Goal: Task Accomplishment & Management: Use online tool/utility

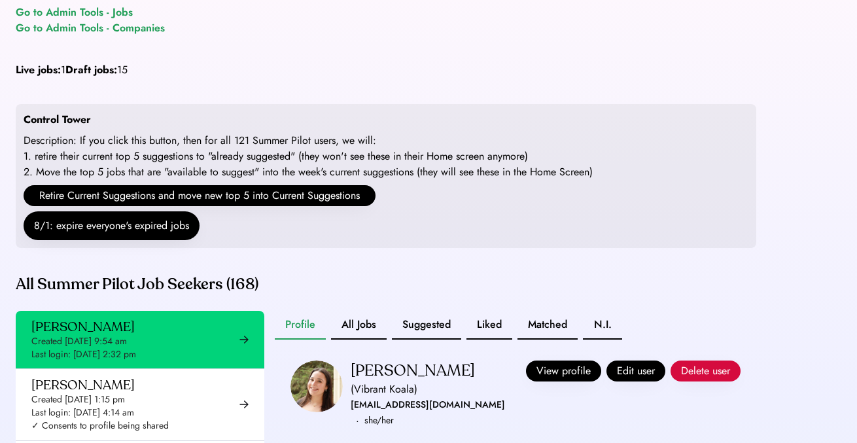
scroll to position [46, 0]
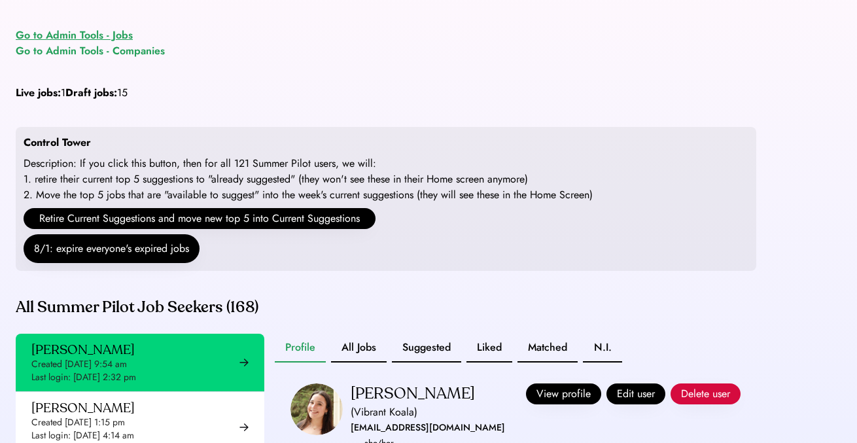
click at [104, 31] on div "Go to Admin Tools - Jobs" at bounding box center [74, 35] width 117 height 16
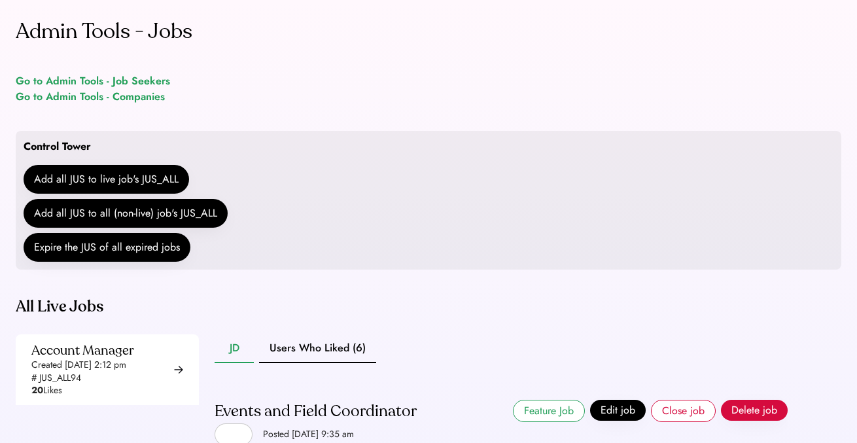
scroll to position [105, 0]
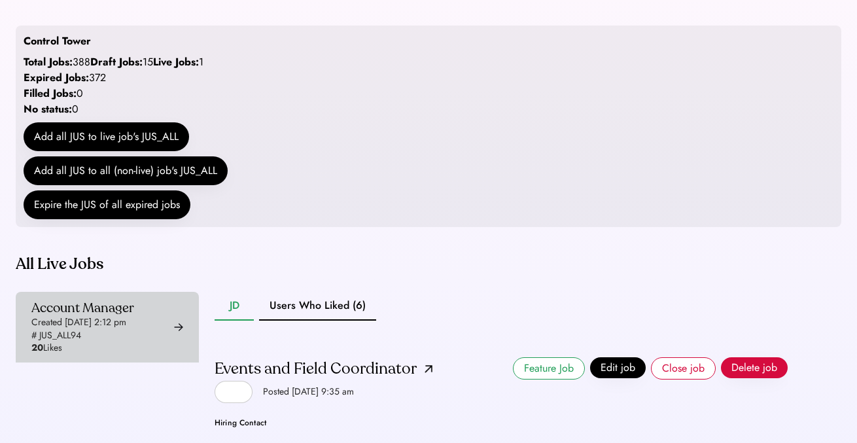
click at [111, 316] on div "Account Manager" at bounding box center [82, 308] width 103 height 16
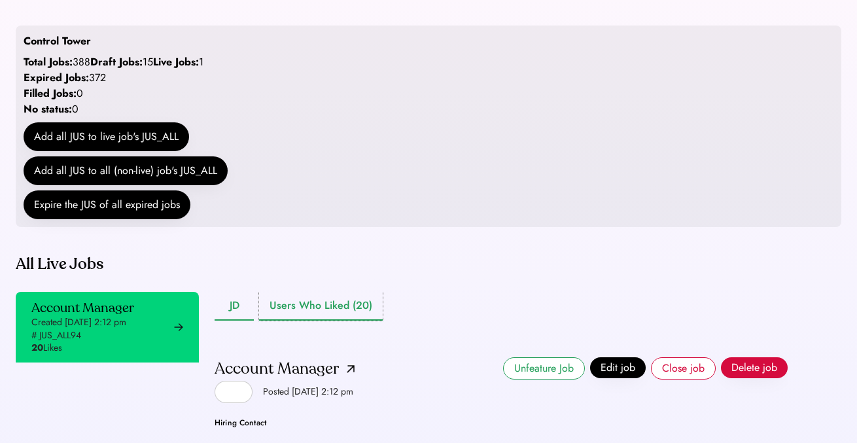
click at [333, 321] on button "Users Who Liked (20)" at bounding box center [321, 306] width 124 height 29
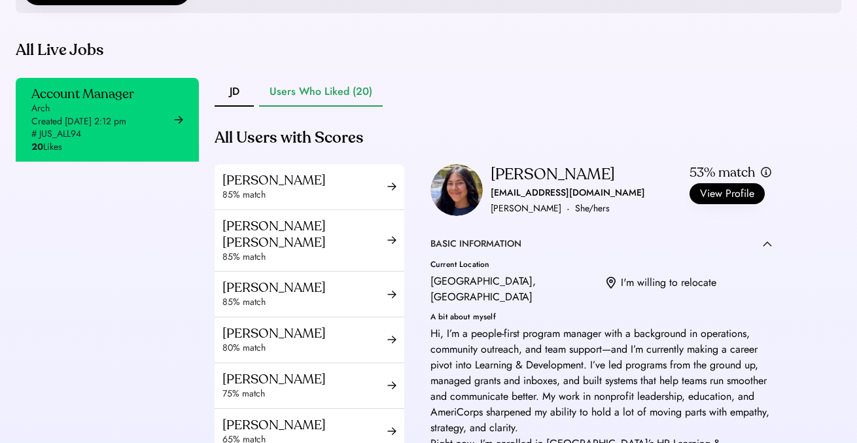
scroll to position [391, 0]
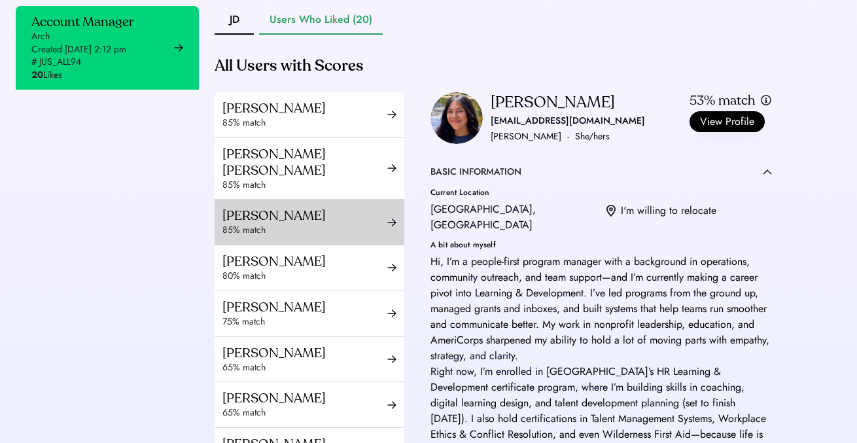
click at [326, 237] on div "85% match" at bounding box center [304, 230] width 165 height 13
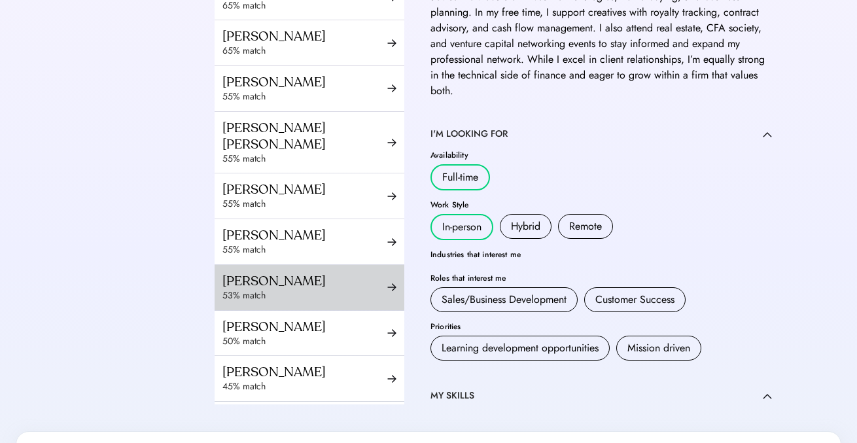
scroll to position [213, 0]
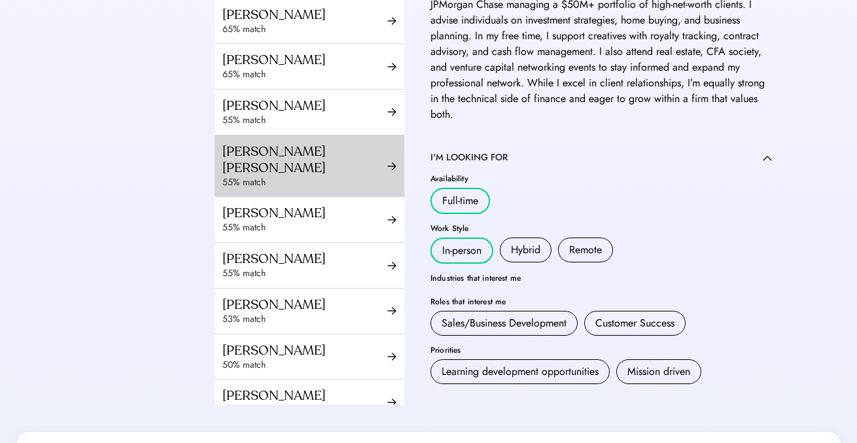
click at [322, 173] on div "Esther Pierre Isaac" at bounding box center [304, 159] width 165 height 33
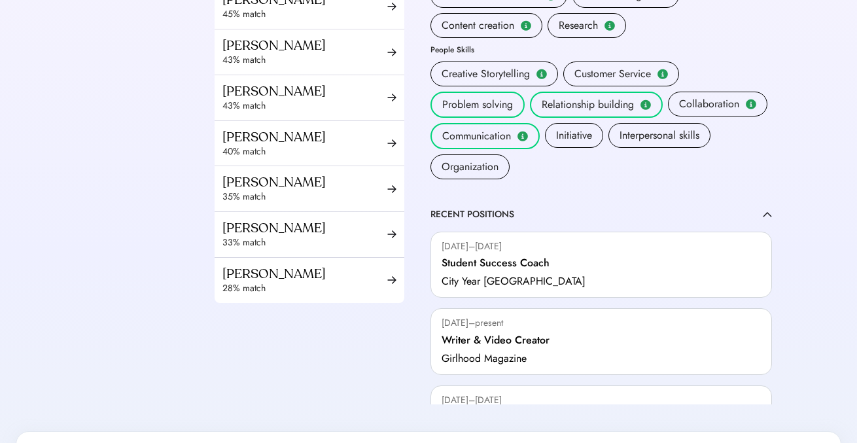
scroll to position [777, 0]
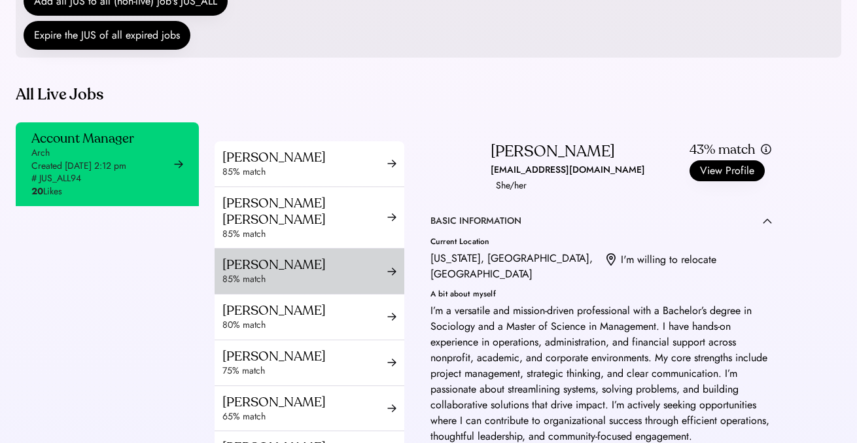
scroll to position [52, 0]
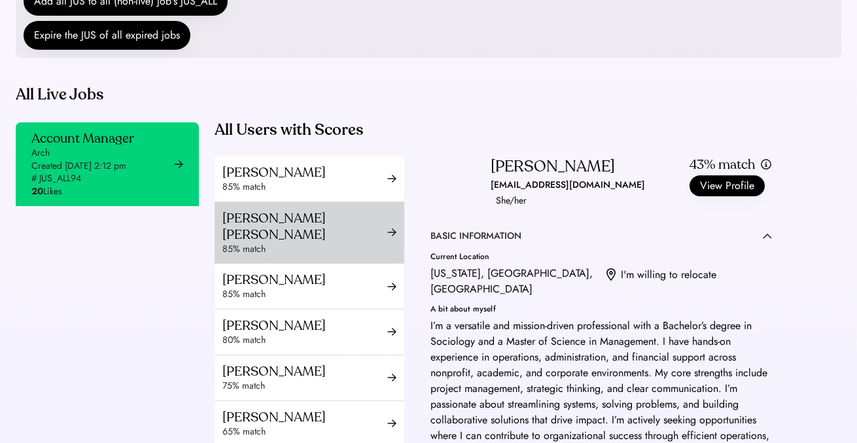
click at [330, 256] on div "85% match" at bounding box center [304, 249] width 165 height 13
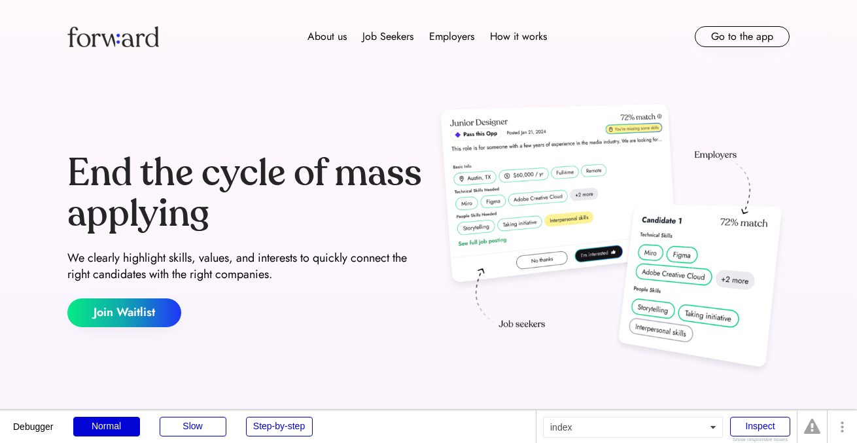
click at [743, 51] on div "About us Job Seekers Employers How it works Go to the app" at bounding box center [428, 36] width 785 height 73
click at [741, 45] on button "Go to the app" at bounding box center [742, 36] width 95 height 21
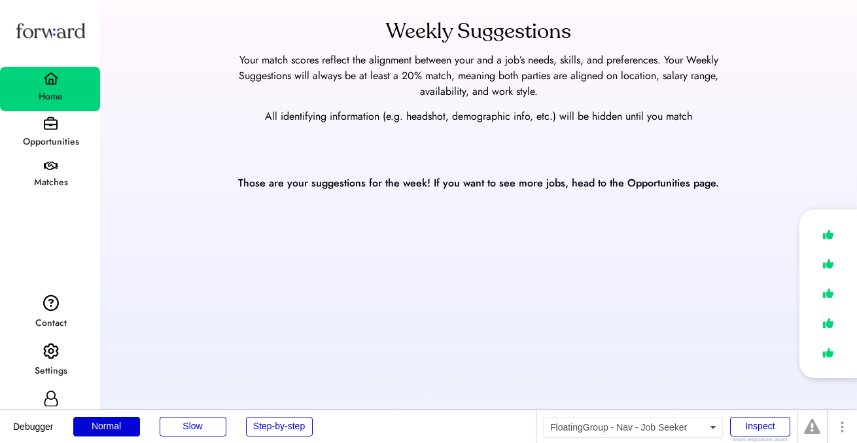
click at [60, 126] on div "Opportunities" at bounding box center [50, 133] width 100 height 45
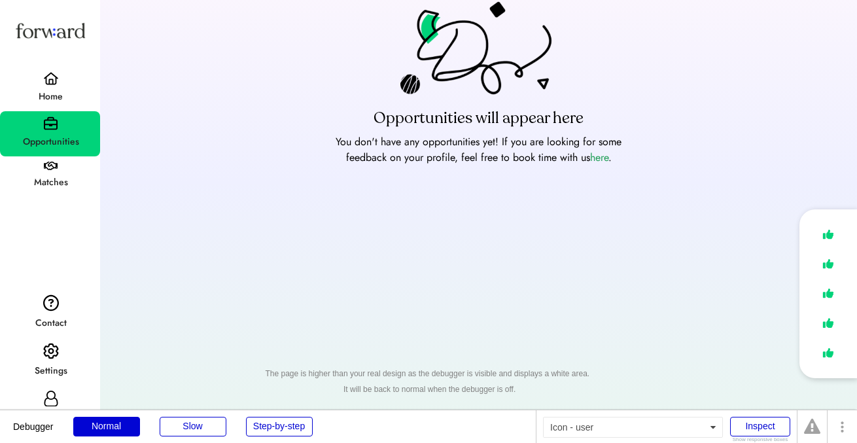
click at [52, 398] on use at bounding box center [51, 399] width 14 height 16
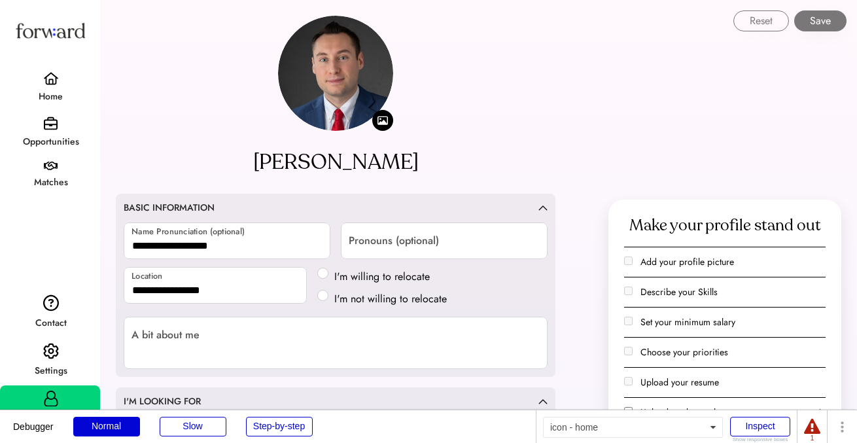
click at [43, 83] on img at bounding box center [51, 78] width 16 height 13
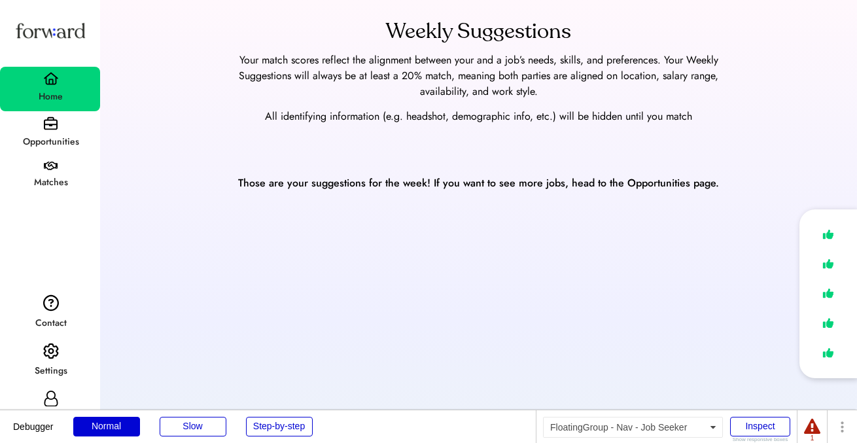
click at [63, 115] on div "Opportunities" at bounding box center [50, 133] width 100 height 45
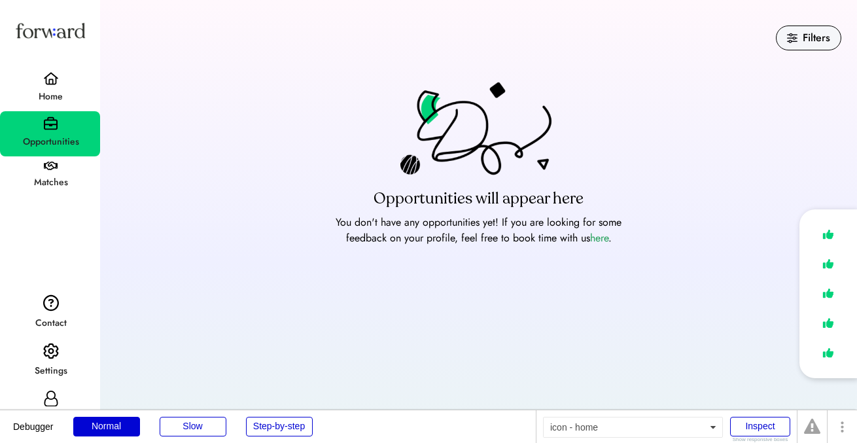
click at [52, 81] on img at bounding box center [51, 78] width 16 height 13
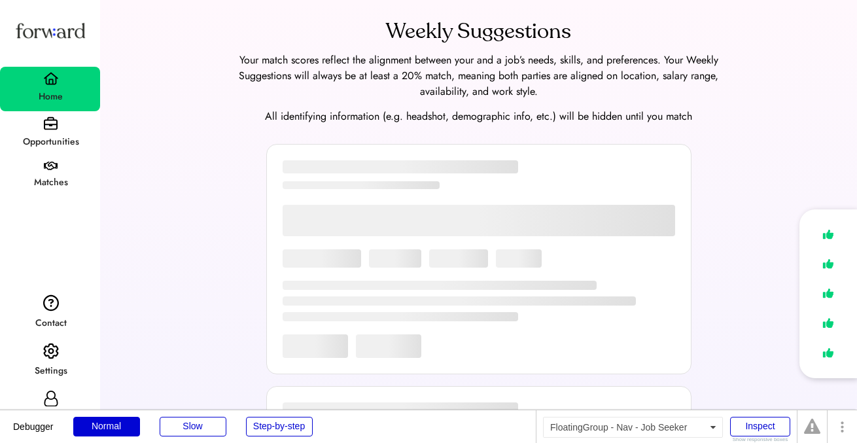
scroll to position [10, 0]
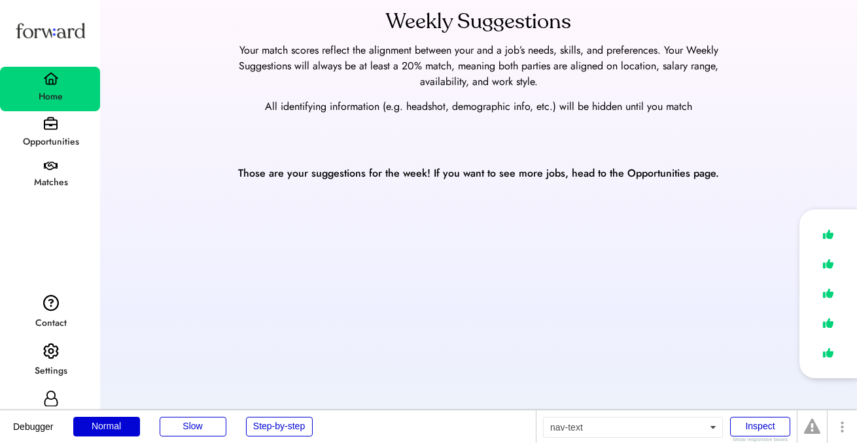
click at [44, 148] on div "Opportunities" at bounding box center [50, 142] width 99 height 16
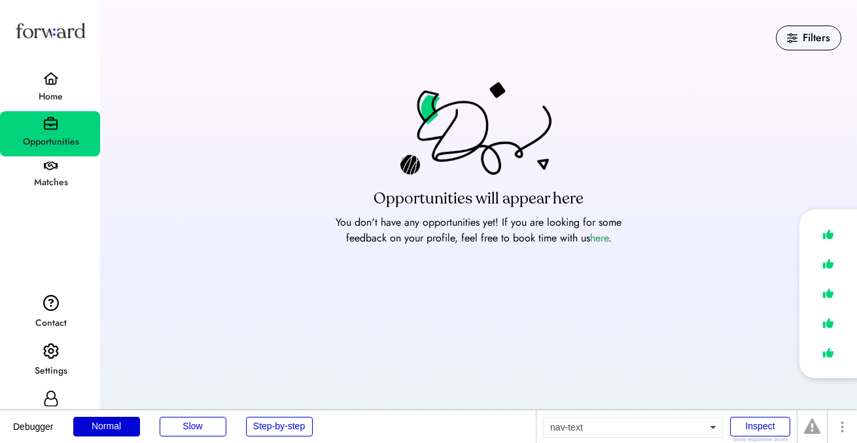
click at [46, 90] on div "Home" at bounding box center [50, 97] width 99 height 16
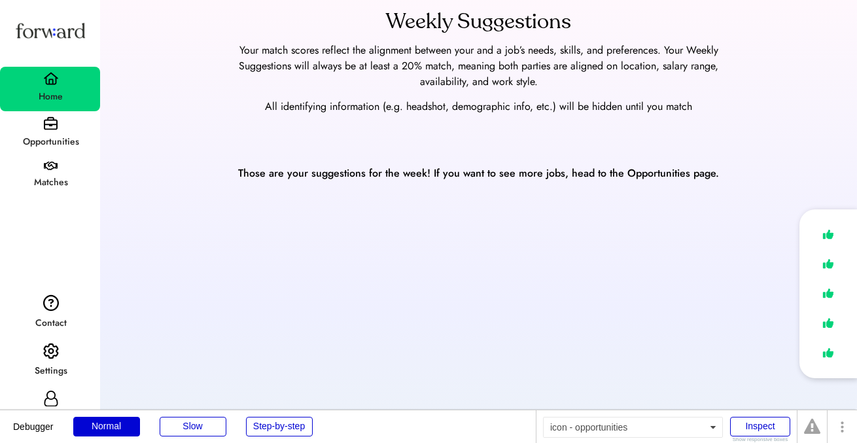
click at [46, 120] on img at bounding box center [51, 123] width 14 height 14
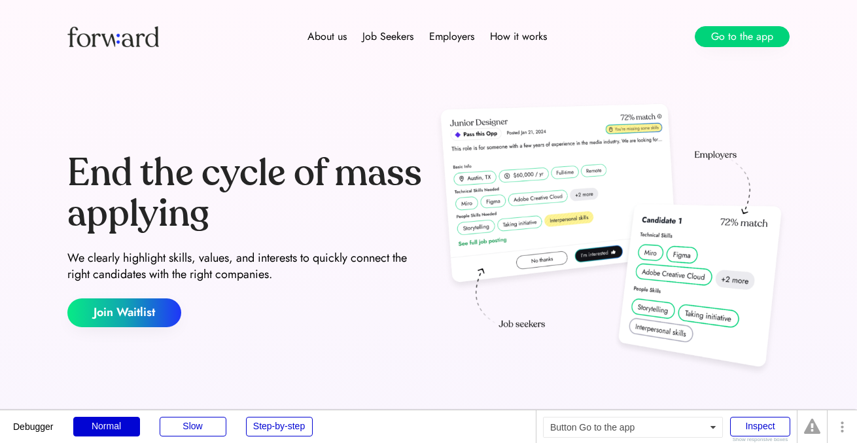
click at [765, 33] on button "Go to the app" at bounding box center [742, 36] width 95 height 21
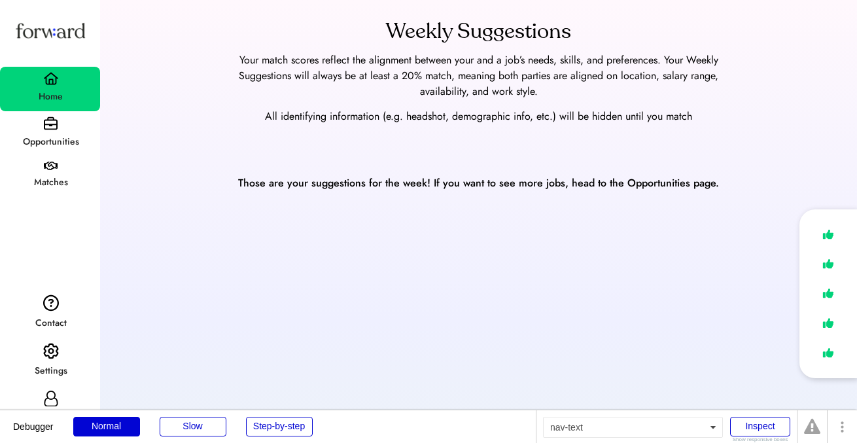
click at [65, 132] on div "Opportunities" at bounding box center [50, 142] width 99 height 24
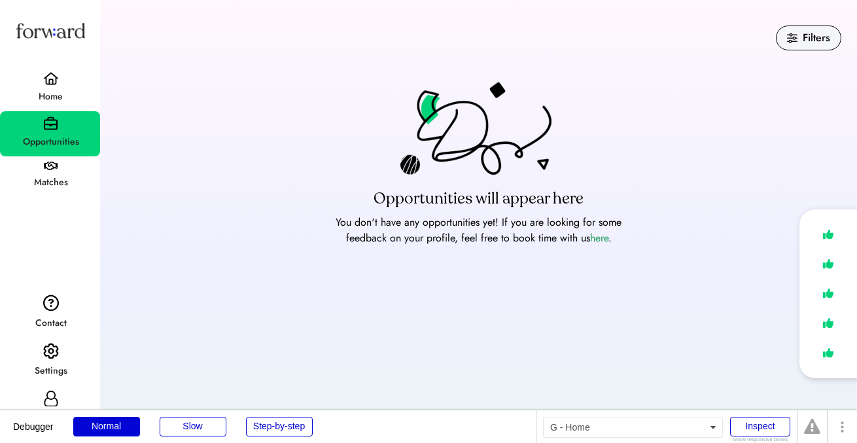
click at [37, 85] on div "Home" at bounding box center [50, 89] width 100 height 44
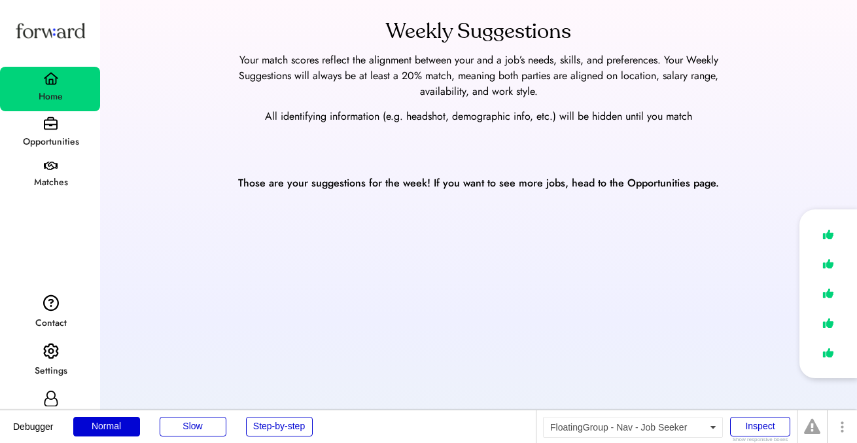
scroll to position [10, 0]
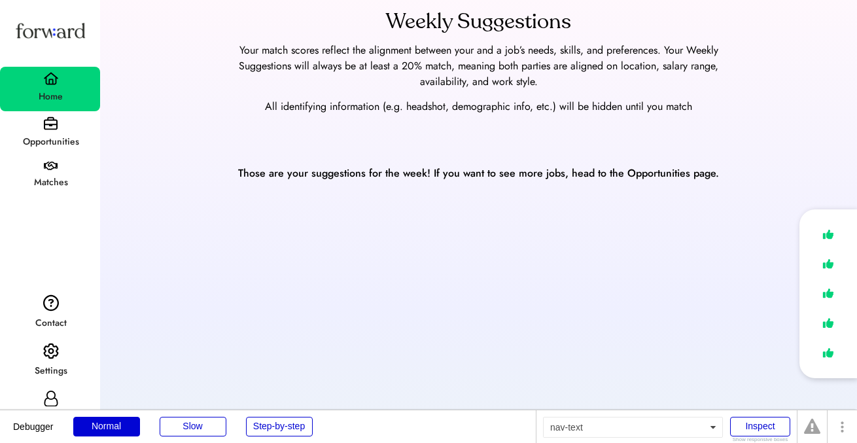
click at [42, 141] on div "Opportunities" at bounding box center [50, 142] width 99 height 16
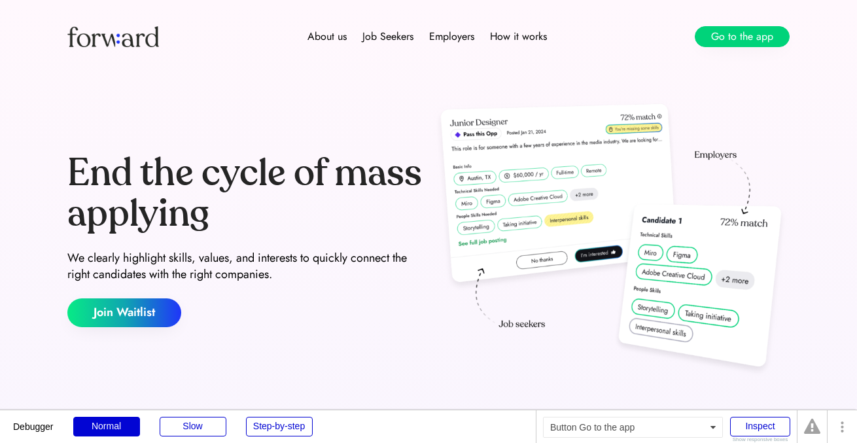
click at [752, 37] on button "Go to the app" at bounding box center [742, 36] width 95 height 21
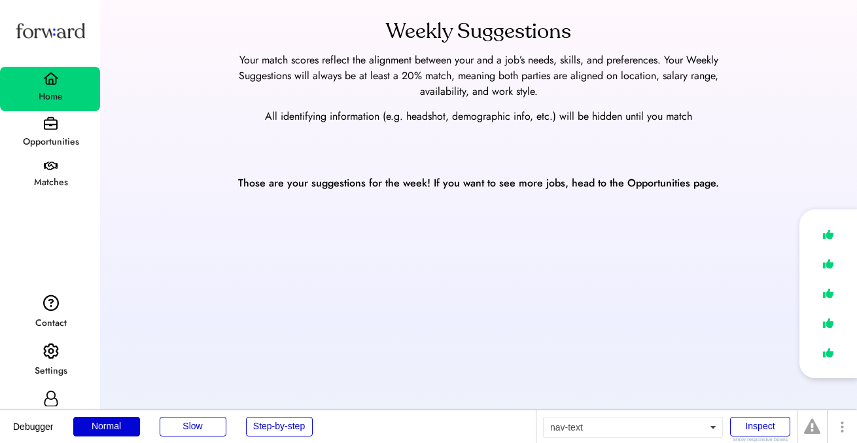
click at [49, 135] on div "Opportunities" at bounding box center [50, 142] width 99 height 16
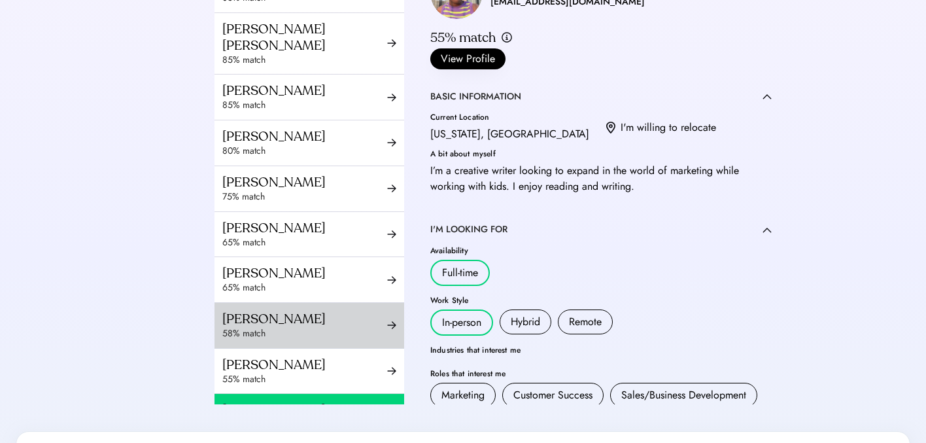
click at [320, 340] on div "58% match" at bounding box center [304, 333] width 165 height 13
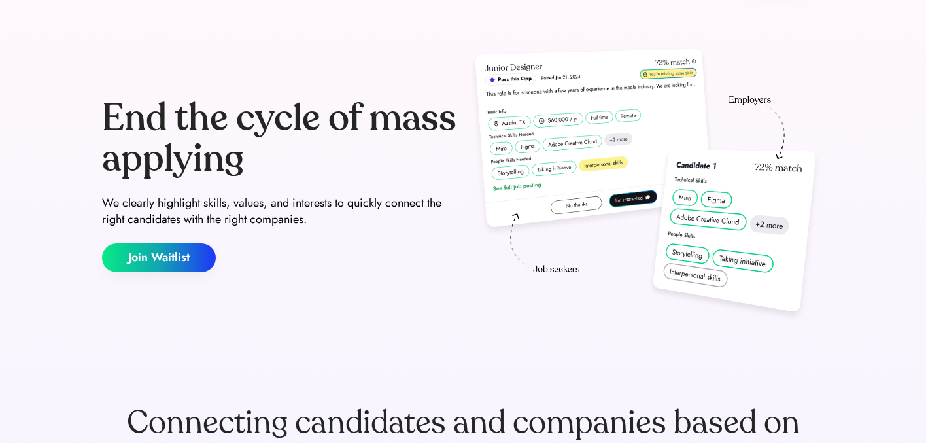
scroll to position [77, 0]
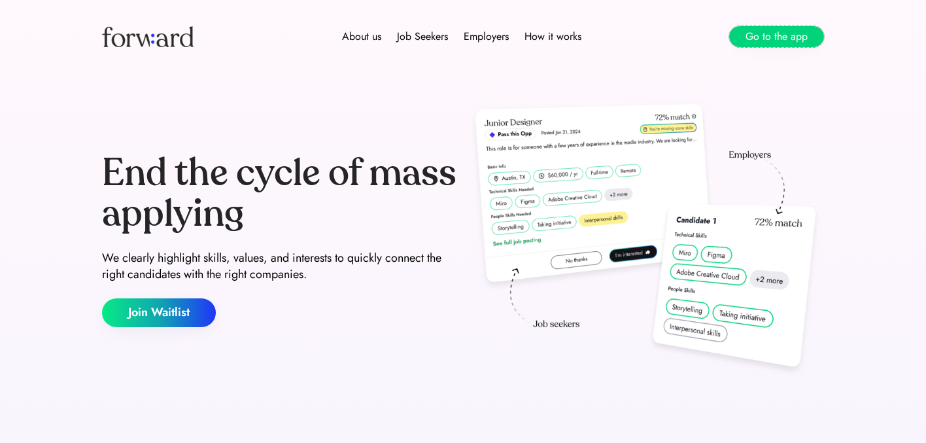
click at [756, 26] on button "Go to the app" at bounding box center [776, 36] width 95 height 21
click at [762, 33] on button "Go to the app" at bounding box center [776, 36] width 95 height 21
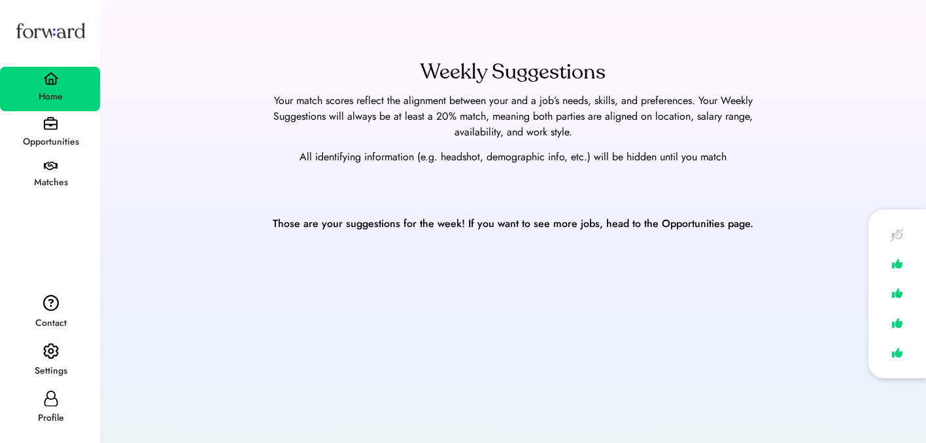
click at [43, 404] on icon at bounding box center [51, 399] width 16 height 16
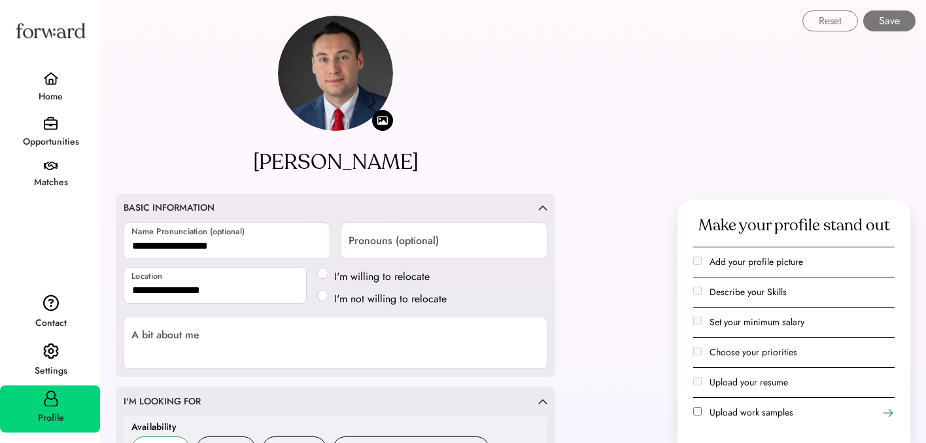
click at [52, 354] on img at bounding box center [51, 351] width 16 height 17
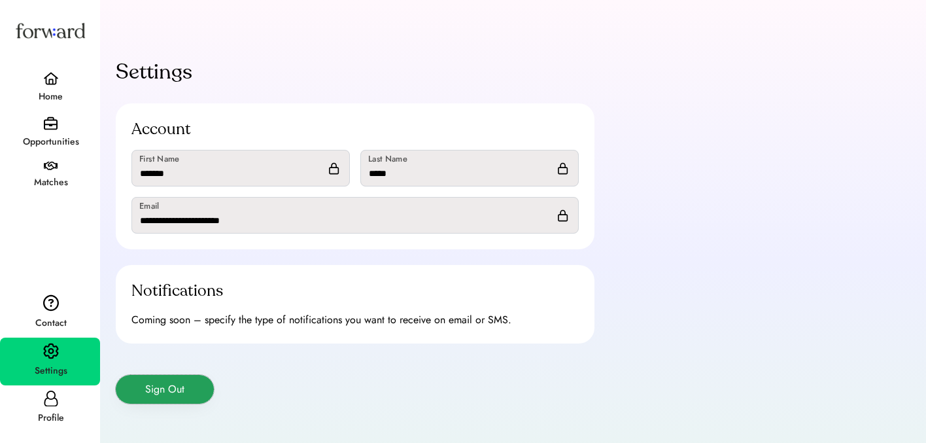
click at [179, 379] on button "Sign Out" at bounding box center [165, 389] width 98 height 29
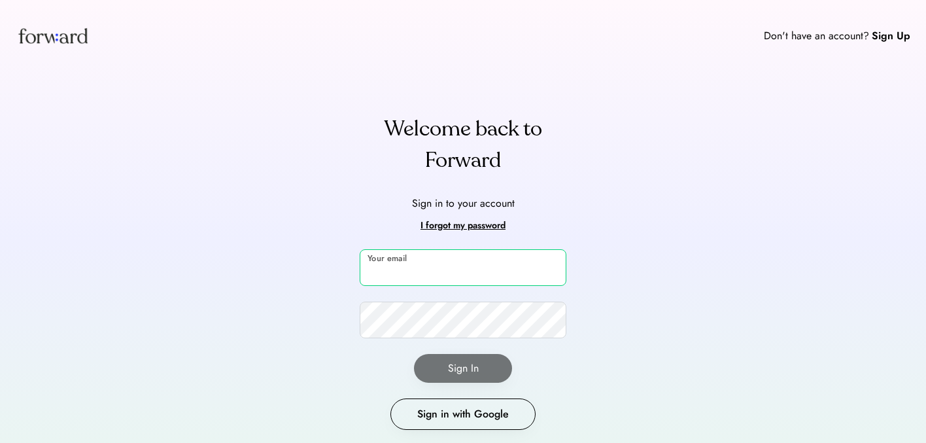
click at [436, 260] on input "email" at bounding box center [463, 267] width 207 height 37
type input "*"
type input "**********"
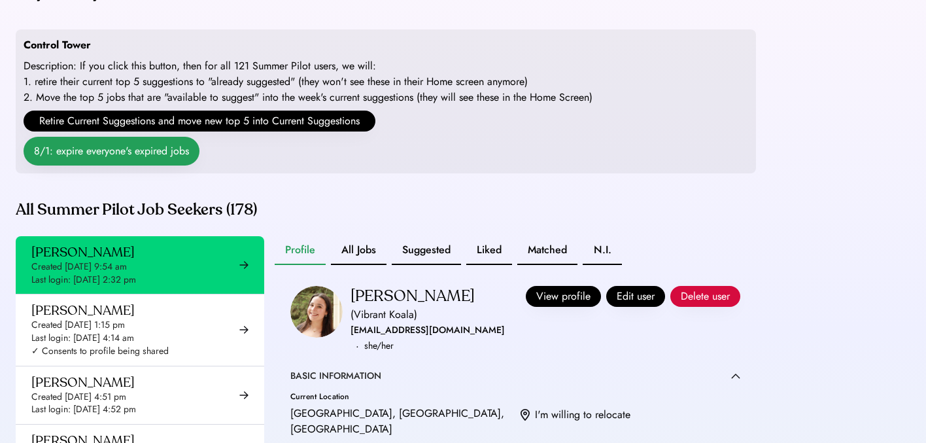
scroll to position [60, 0]
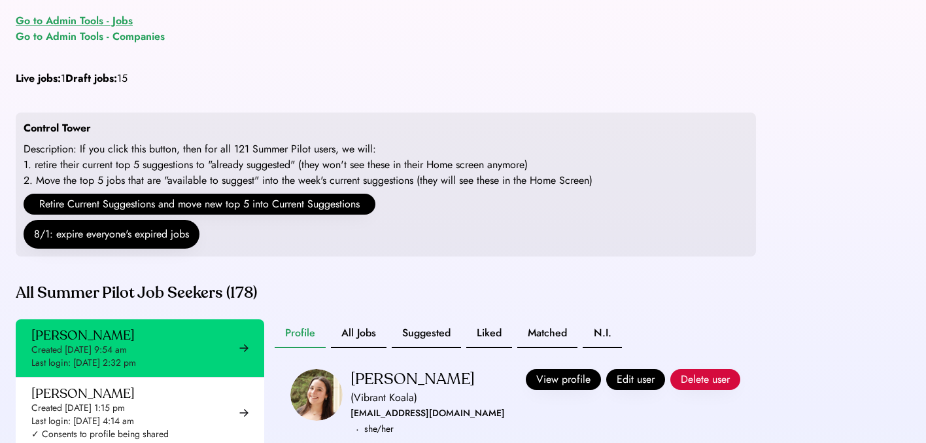
click at [77, 19] on div "Go to Admin Tools - Jobs" at bounding box center [74, 21] width 117 height 16
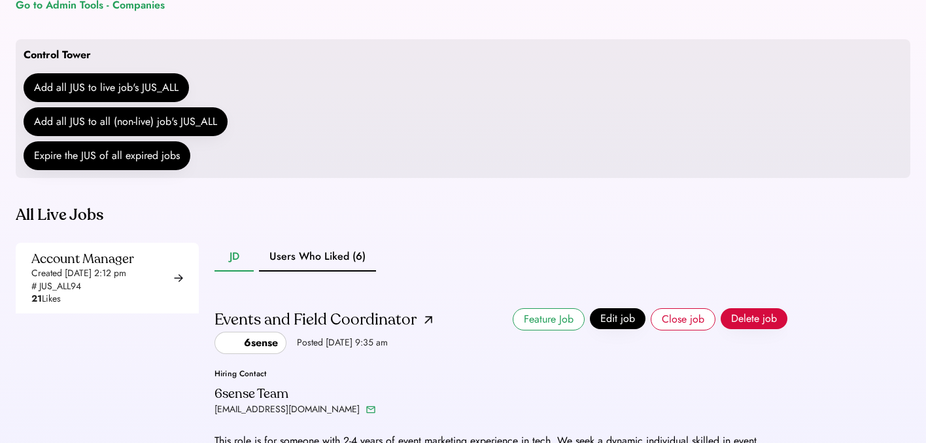
scroll to position [120, 0]
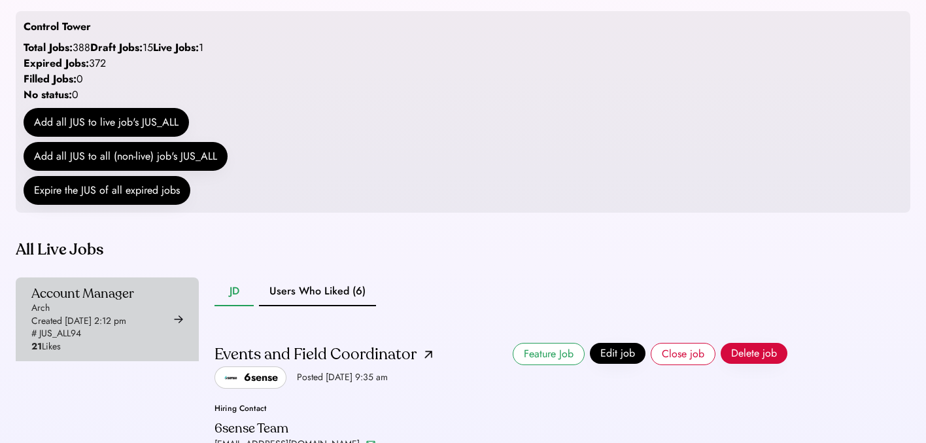
click at [128, 302] on div "Account Manager" at bounding box center [82, 293] width 103 height 16
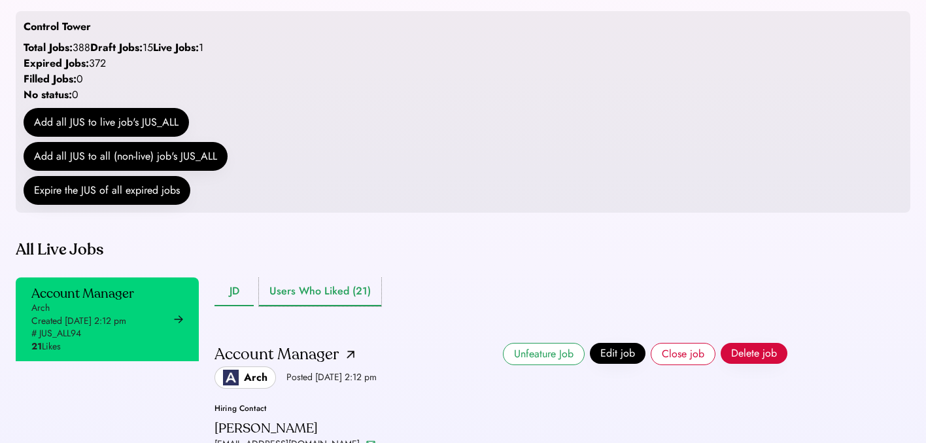
click at [343, 306] on button "Users Who Liked (21)" at bounding box center [320, 291] width 122 height 29
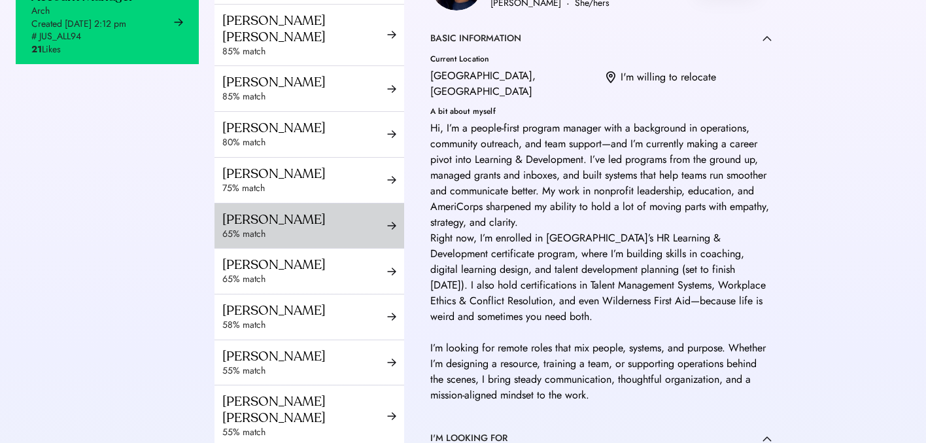
scroll to position [133, 0]
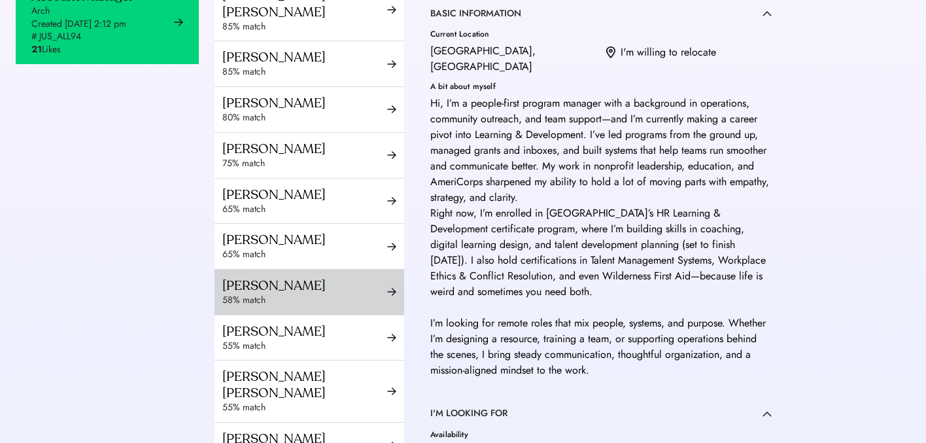
click at [298, 294] on div "Luciano Bucci" at bounding box center [304, 285] width 165 height 16
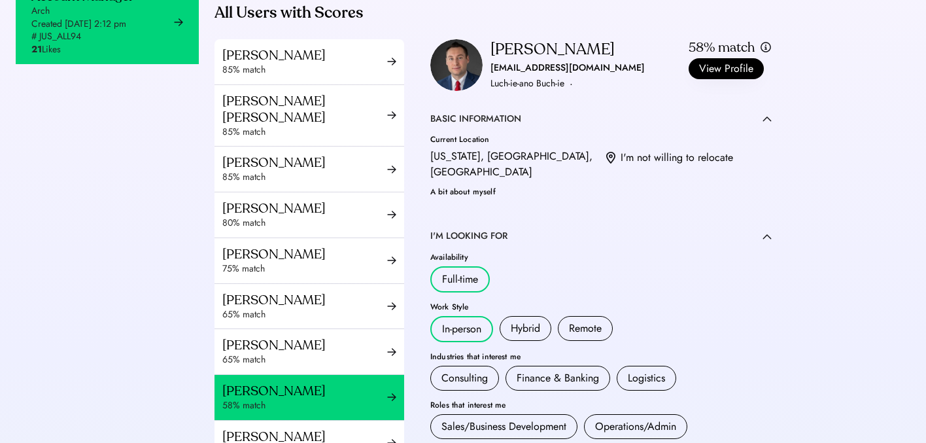
scroll to position [31, 0]
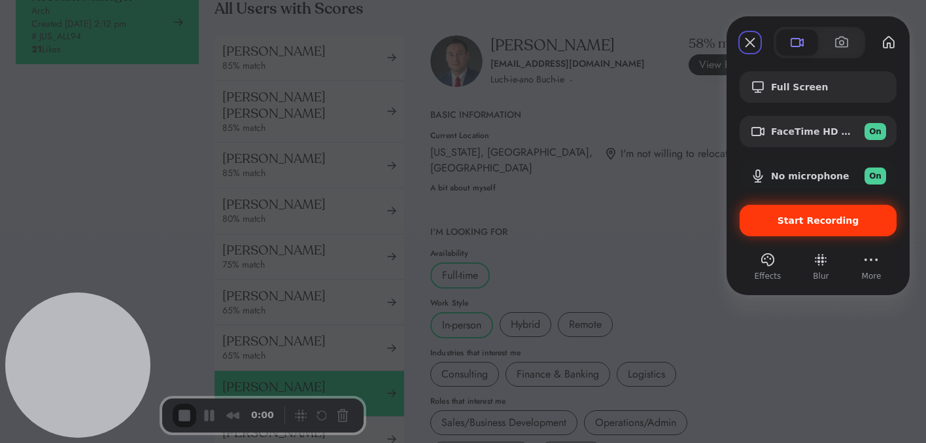
click at [797, 217] on span "Start Recording" at bounding box center [819, 220] width 82 height 10
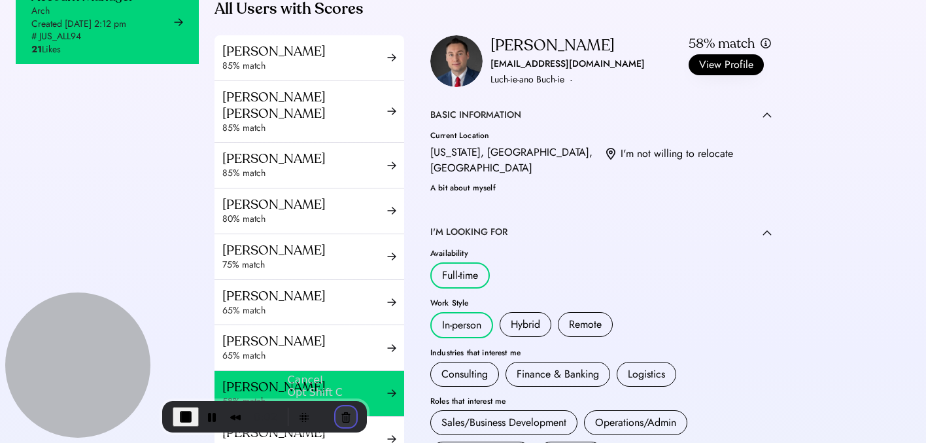
click at [343, 413] on button "Cancel Recording" at bounding box center [346, 416] width 21 height 21
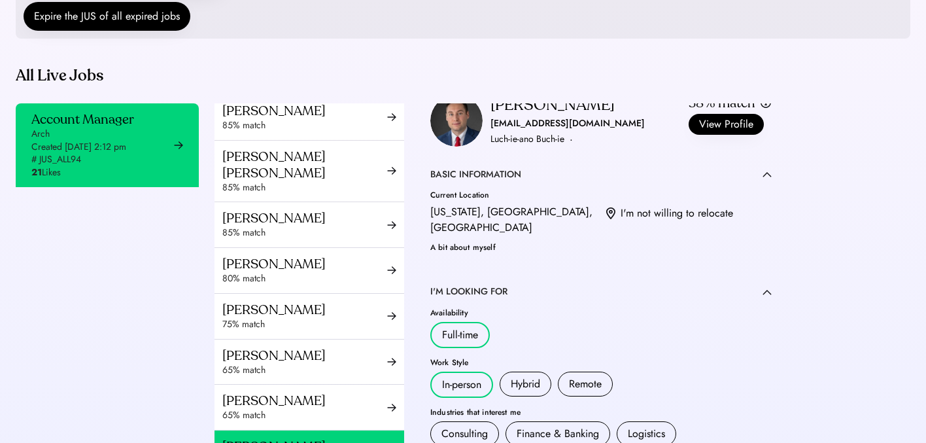
scroll to position [59, 0]
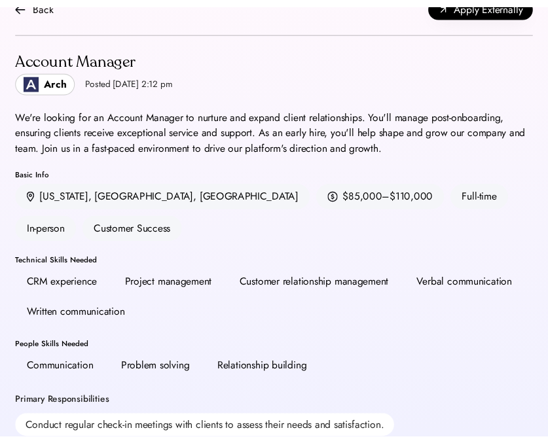
scroll to position [45, 0]
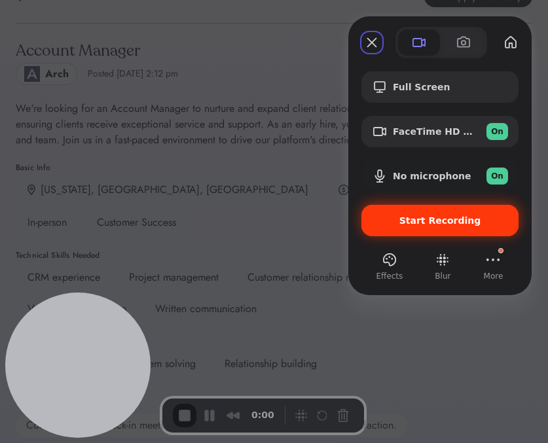
click at [431, 221] on span "Start Recording" at bounding box center [440, 220] width 82 height 10
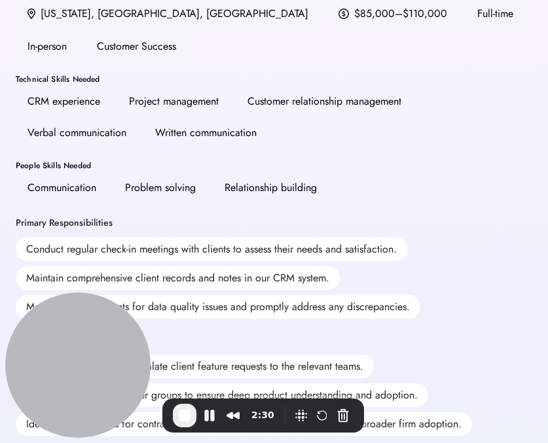
scroll to position [224, 0]
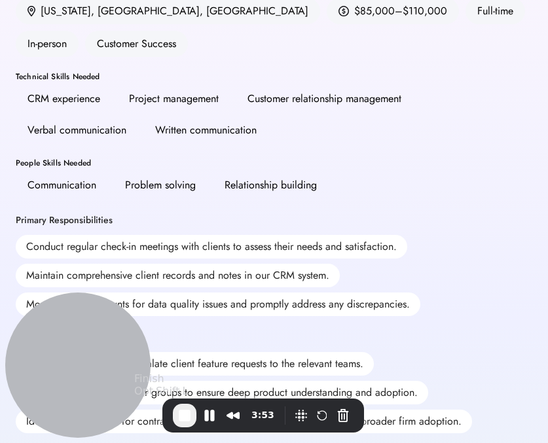
click at [177, 414] on span "End Recording" at bounding box center [185, 416] width 16 height 16
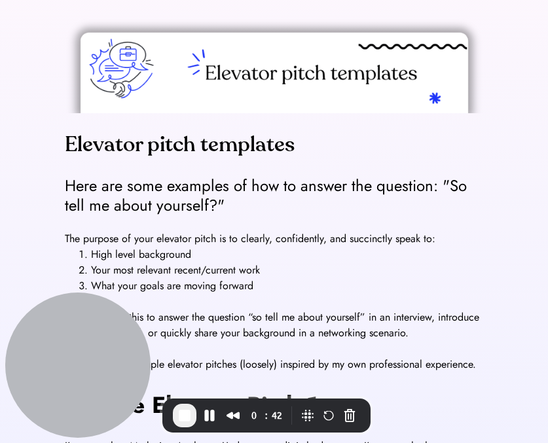
scroll to position [110, 0]
